Goal: Task Accomplishment & Management: Manage account settings

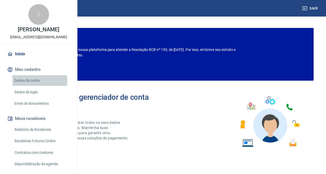
click at [38, 86] on link "Dados da conta" at bounding box center [41, 80] width 59 height 11
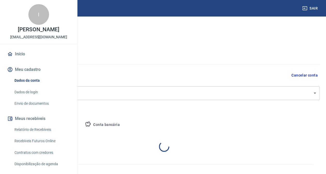
select select "GO"
select select "business"
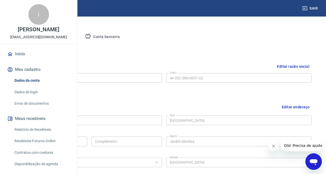
scroll to position [69, 0]
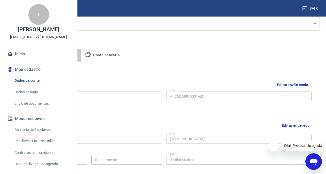
click at [81, 55] on button "Pessoa titular" at bounding box center [60, 55] width 41 height 12
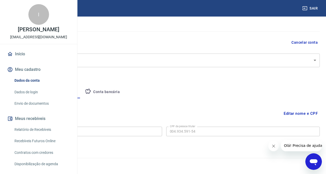
click at [40, 94] on button "Empresa" at bounding box center [24, 92] width 32 height 12
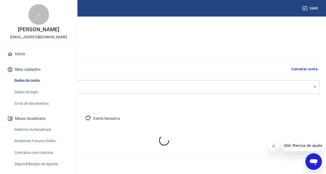
select select "GO"
select select "business"
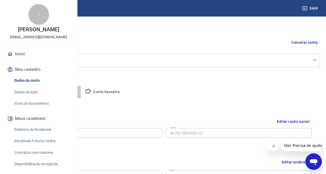
click at [81, 91] on button "Pessoa titular" at bounding box center [60, 92] width 41 height 12
click at [124, 91] on button "Conta bancária" at bounding box center [102, 92] width 43 height 12
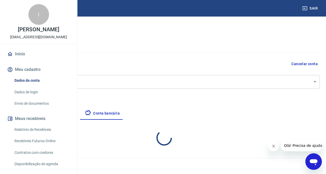
select select "1"
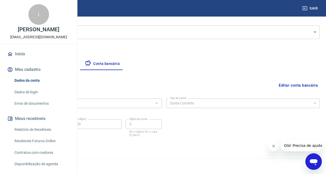
scroll to position [61, 0]
click at [35, 109] on link "Envio de documentos" at bounding box center [41, 103] width 59 height 11
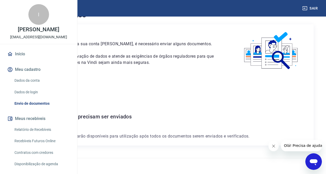
scroll to position [26, 0]
drag, startPoint x: 20, startPoint y: 59, endPoint x: 29, endPoint y: 59, distance: 8.8
click at [29, 40] on p "[EMAIL_ADDRESS][DOMAIN_NAME]" at bounding box center [38, 36] width 57 height 5
drag, startPoint x: 113, startPoint y: 116, endPoint x: 185, endPoint y: 107, distance: 72.4
click at [185, 107] on div "Para utilizar alguns recursos da sua conta Vindi, é necessário enviar alguns do…" at bounding box center [162, 84] width 301 height 121
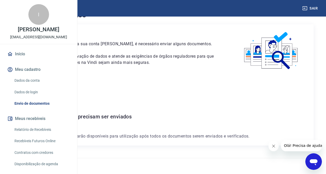
click at [162, 125] on div "Para utilizar alguns recursos da sua conta Vindi, é necessário enviar alguns do…" at bounding box center [162, 84] width 301 height 121
click at [42, 86] on link "Dados da conta" at bounding box center [41, 80] width 59 height 11
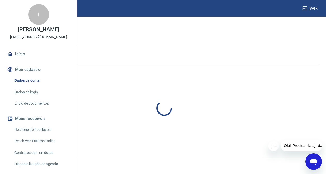
select select "GO"
select select "business"
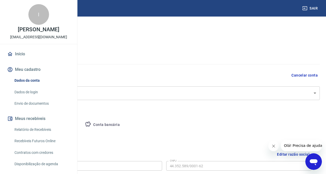
drag, startPoint x: 137, startPoint y: 121, endPoint x: 135, endPoint y: 117, distance: 4.8
click at [81, 121] on button "Pessoa titular" at bounding box center [60, 124] width 41 height 12
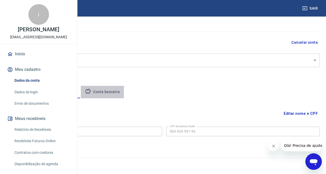
click at [124, 94] on button "Conta bancária" at bounding box center [102, 92] width 43 height 12
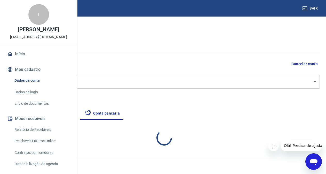
select select "1"
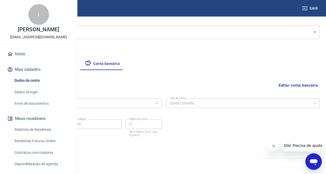
scroll to position [61, 0]
click at [81, 64] on button "Pessoa titular" at bounding box center [60, 63] width 41 height 12
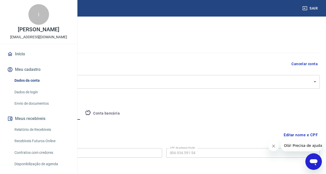
scroll to position [33, 0]
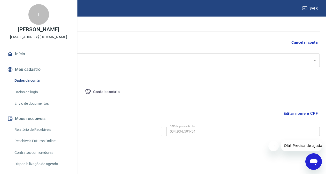
click at [30, 75] on button "Meu cadastro" at bounding box center [38, 69] width 65 height 11
click at [21, 86] on link "Dados da conta" at bounding box center [41, 80] width 59 height 11
click at [124, 88] on button "Conta bancária" at bounding box center [102, 92] width 43 height 12
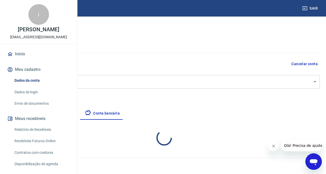
select select "1"
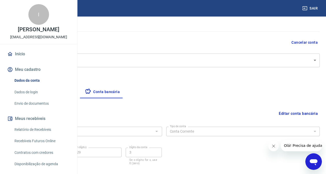
click at [40, 95] on button "Empresa" at bounding box center [24, 92] width 32 height 12
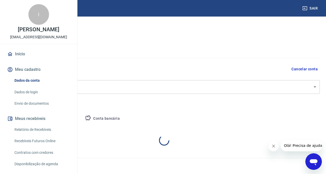
select select "GO"
select select "business"
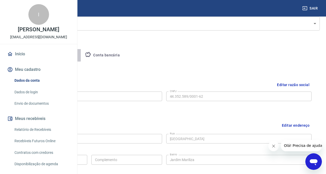
click at [81, 53] on button "Pessoa titular" at bounding box center [60, 55] width 41 height 12
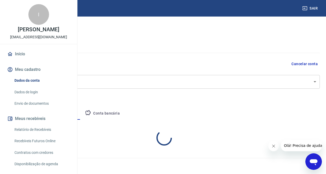
click at [174, 56] on body "Sair I IVANILSON LEOPOLDINO FRANCA JUNIOR junior.colegiointerativa@gmail.com In…" at bounding box center [163, 76] width 326 height 174
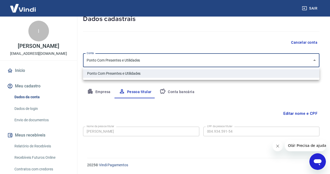
click at [179, 89] on div at bounding box center [165, 87] width 330 height 174
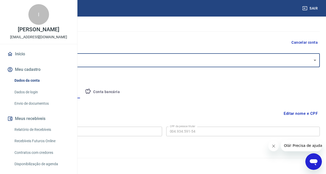
click at [124, 90] on button "Conta bancária" at bounding box center [102, 92] width 43 height 12
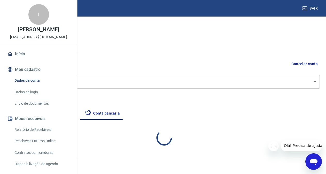
select select "1"
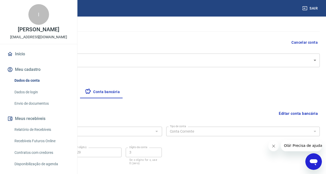
click at [40, 94] on button "Empresa" at bounding box center [24, 92] width 32 height 12
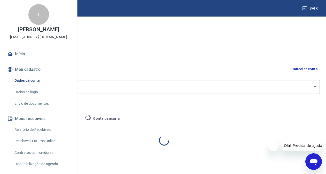
select select "GO"
select select "business"
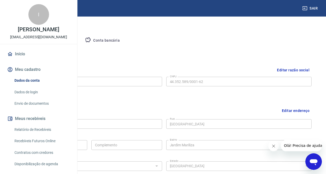
scroll to position [84, 0]
click at [28, 109] on link "Envio de documentos" at bounding box center [41, 103] width 59 height 11
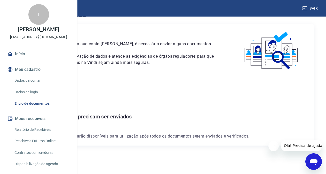
scroll to position [26, 0]
click at [314, 159] on icon "Abrir janela de mensagens" at bounding box center [313, 162] width 8 height 6
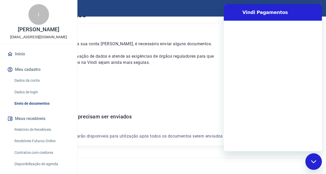
scroll to position [0, 0]
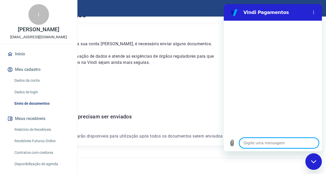
click at [293, 144] on textarea at bounding box center [278, 142] width 79 height 10
type textarea "."
type textarea "x"
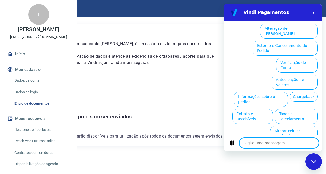
scroll to position [51, 0]
click at [308, 57] on button "Verificação de Conta" at bounding box center [297, 64] width 42 height 15
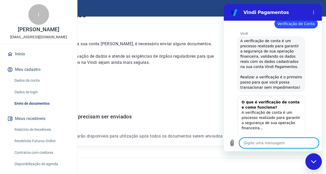
scroll to position [77, 0]
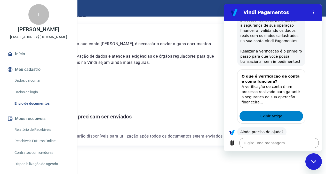
click at [266, 119] on span "Exibir artigo" at bounding box center [271, 116] width 22 height 6
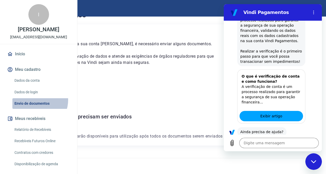
click at [36, 109] on link "Envio de documentos" at bounding box center [41, 103] width 59 height 11
click at [114, 133] on p "Os recursos da conta Vindi estarão disponíveis para utilização após todos os do…" at bounding box center [163, 136] width 289 height 6
drag, startPoint x: 315, startPoint y: 158, endPoint x: 605, endPoint y: 312, distance: 328.9
click at [315, 158] on div "Fechar janela de mensagens" at bounding box center [313, 160] width 15 height 15
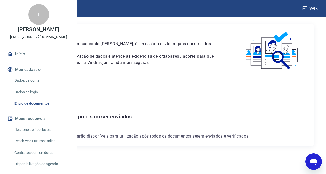
drag, startPoint x: 153, startPoint y: 103, endPoint x: 167, endPoint y: 103, distance: 13.9
click at [166, 103] on div "Para utilizar alguns recursos da sua conta Vindi, é necessário enviar alguns do…" at bounding box center [162, 84] width 301 height 121
click at [175, 112] on h6 "Não há documentos que precisam ser enviados" at bounding box center [163, 116] width 289 height 8
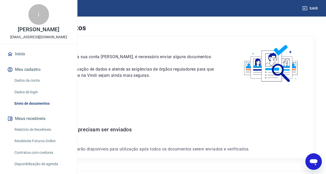
type textarea "x"
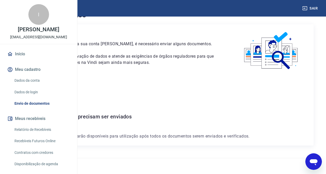
scroll to position [48, 0]
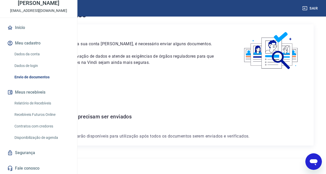
click at [24, 56] on link "Dados da conta" at bounding box center [41, 54] width 59 height 11
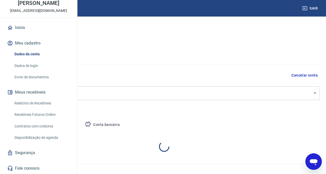
select select "GO"
select select "business"
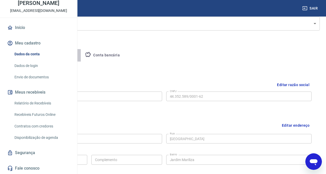
click at [81, 57] on button "Pessoa titular" at bounding box center [60, 55] width 41 height 12
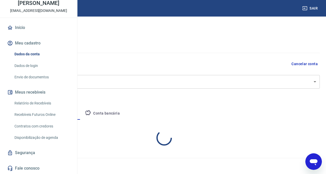
scroll to position [33, 0]
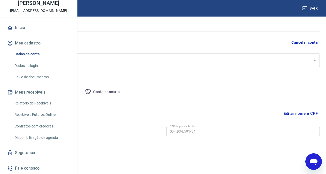
click at [124, 92] on button "Conta bancária" at bounding box center [102, 92] width 43 height 12
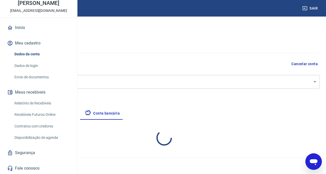
select select "1"
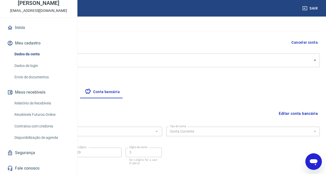
click at [304, 113] on button "Editar conta bancária" at bounding box center [297, 113] width 43 height 10
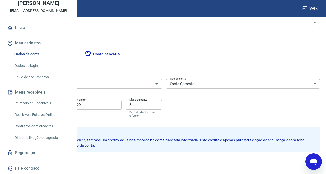
scroll to position [99, 0]
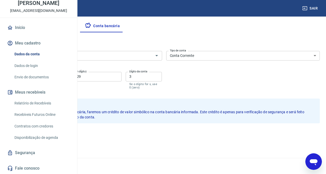
click at [56, 137] on button "Cancelar" at bounding box center [44, 134] width 24 height 10
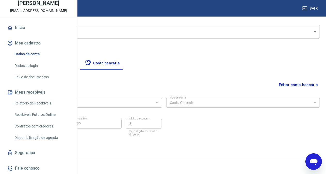
scroll to position [61, 0]
click at [312, 159] on icon "Abrir janela de mensagens" at bounding box center [313, 162] width 8 height 6
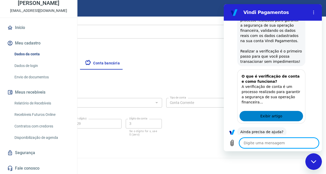
click at [259, 121] on link "Exibir artigo" at bounding box center [270, 116] width 63 height 10
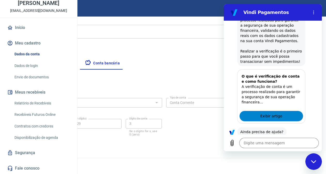
type textarea "x"
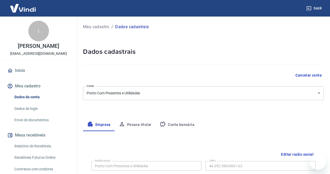
select select "GO"
select select "business"
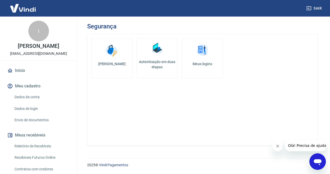
scroll to position [52, 0]
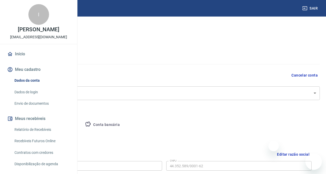
select select "GO"
select select "business"
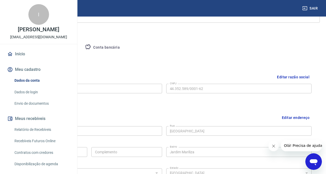
scroll to position [77, 0]
click at [124, 45] on button "Conta bancária" at bounding box center [102, 47] width 43 height 12
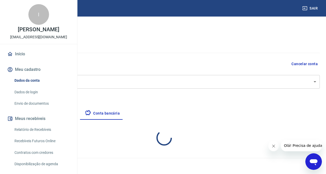
scroll to position [61, 0]
select select "1"
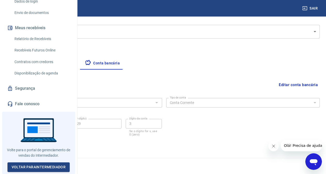
scroll to position [110, 0]
click at [81, 65] on button "Pessoa titular" at bounding box center [60, 63] width 41 height 12
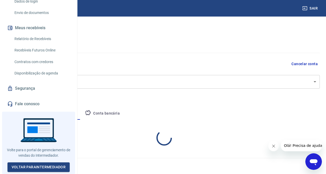
scroll to position [33, 0]
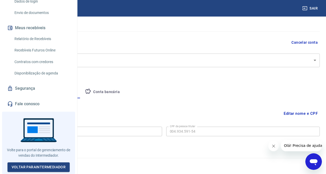
click at [40, 92] on button "Empresa" at bounding box center [24, 92] width 32 height 12
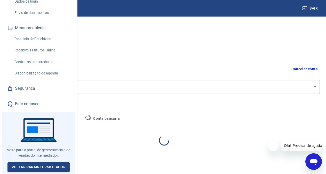
select select "GO"
select select "business"
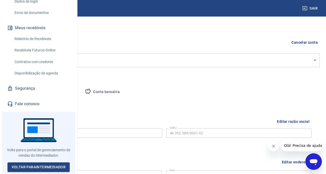
click at [124, 92] on button "Conta bancária" at bounding box center [102, 92] width 43 height 12
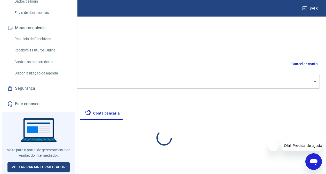
select select "1"
